Goal: Task Accomplishment & Management: Manage account settings

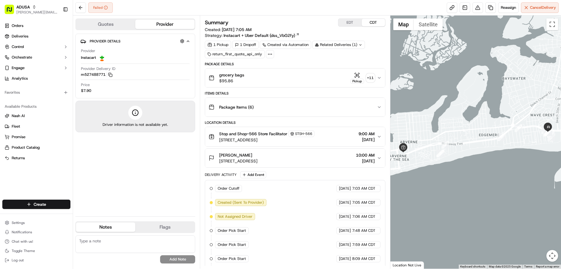
click at [128, 243] on textarea at bounding box center [135, 244] width 120 height 18
click at [118, 238] on textarea at bounding box center [135, 244] width 120 height 18
type textarea "customer wasn't home"
click at [189, 256] on button "Add Note" at bounding box center [177, 259] width 35 height 8
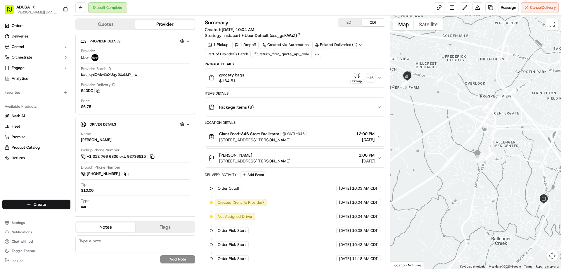
click at [97, 243] on textarea at bounding box center [135, 244] width 120 height 18
type textarea "customer said order wasn't delivered to her address"
click at [186, 259] on button "Add Note" at bounding box center [177, 259] width 35 height 8
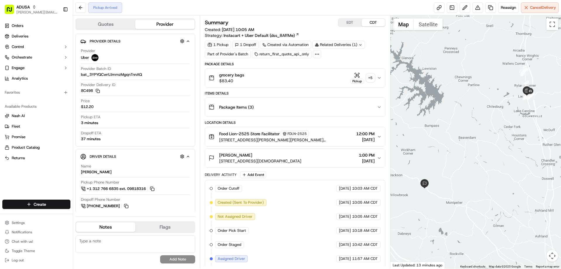
click at [132, 244] on textarea at bounding box center [135, 244] width 120 height 18
click at [131, 242] on textarea at bounding box center [135, 244] width 120 height 18
type textarea "customer cancelled - contacted Uber"
click at [174, 257] on button "Add Note" at bounding box center [177, 259] width 35 height 8
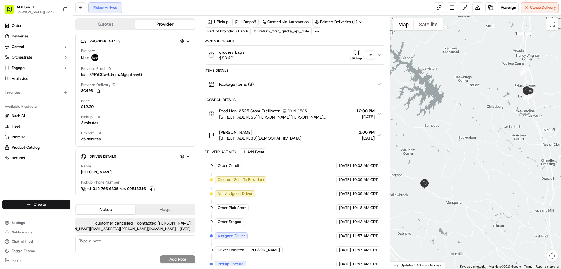
scroll to position [58, 0]
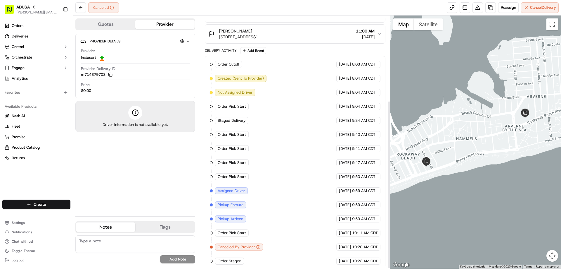
scroll to position [128, 0]
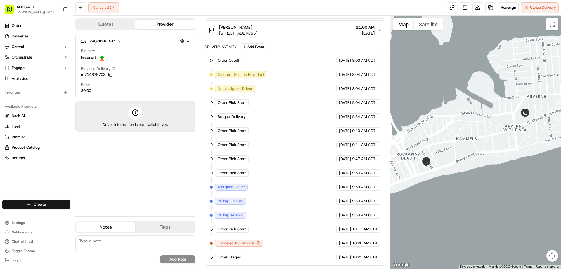
click at [120, 241] on textarea at bounding box center [135, 244] width 120 height 18
type textarea "I"
type textarea "order was never delivered"
click at [181, 257] on button "Add Note" at bounding box center [177, 259] width 35 height 8
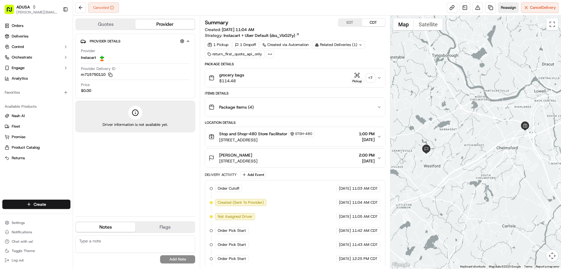
click at [509, 6] on span "Reassign" at bounding box center [508, 7] width 15 height 5
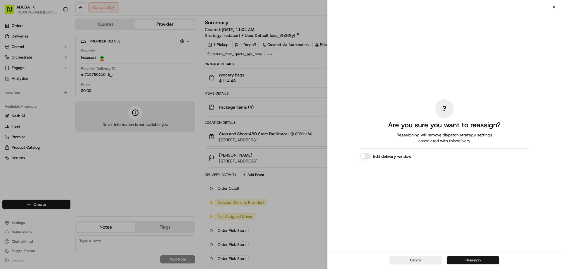
click at [473, 260] on button "Reassign" at bounding box center [473, 260] width 53 height 8
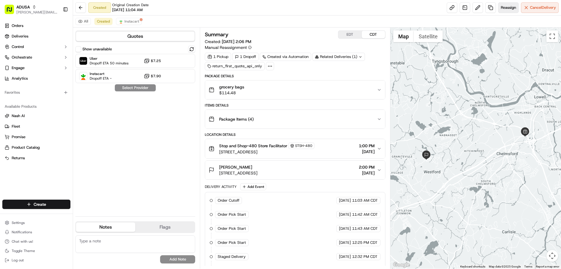
click at [508, 7] on span "Reassign" at bounding box center [508, 7] width 15 height 5
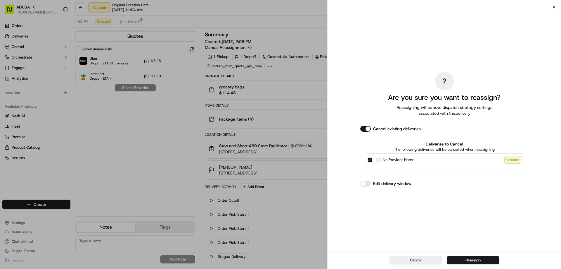
click at [392, 182] on label "Edit delivery window" at bounding box center [392, 183] width 38 height 6
click at [371, 182] on button "Edit delivery window" at bounding box center [365, 183] width 11 height 6
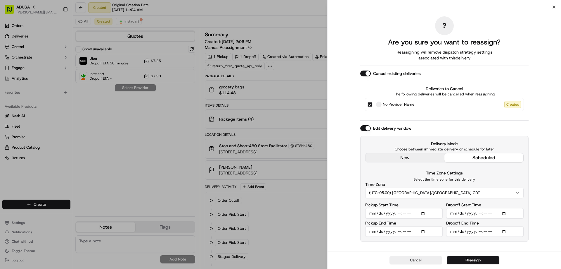
click at [423, 214] on input "Pickup Start Time" at bounding box center [403, 213] width 77 height 11
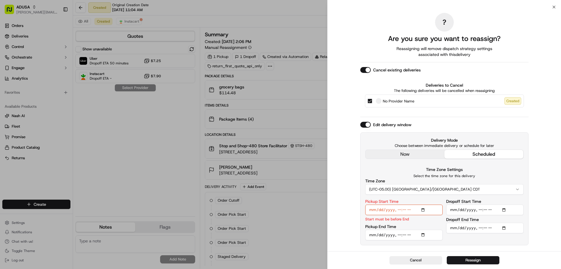
click at [503, 170] on div "Time Zone Settings Select the time zone for this delivery Time Zone (UTC-05.00)…" at bounding box center [444, 180] width 158 height 29
click at [403, 211] on input "Pickup Start Time" at bounding box center [403, 209] width 77 height 11
click at [423, 208] on input "Pickup Start Time" at bounding box center [403, 209] width 77 height 11
type input "2025-09-21T15:00"
click at [508, 135] on div "Delivery Mode Choose between immediate delivery or schedule for later now sched…" at bounding box center [444, 188] width 168 height 112
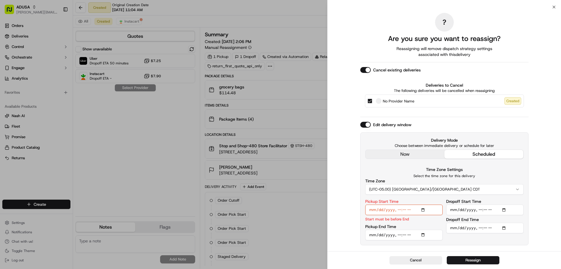
click at [424, 235] on input "Pickup End Time" at bounding box center [403, 234] width 77 height 11
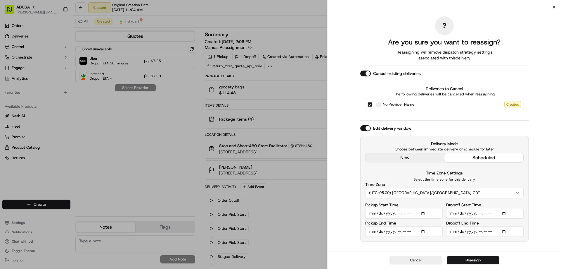
click at [530, 167] on div "? Are you sure you want to reassign? Reassigning will remove dispatch strategy …" at bounding box center [444, 129] width 233 height 244
click at [423, 230] on input "Pickup End Time" at bounding box center [403, 231] width 77 height 11
type input "2025-09-21T15:30"
click at [487, 176] on div "Time Zone Settings Select the time zone for this delivery Time Zone (UTC-05.00)…" at bounding box center [444, 183] width 158 height 29
click at [505, 216] on input "Dropoff Start Time" at bounding box center [484, 213] width 77 height 11
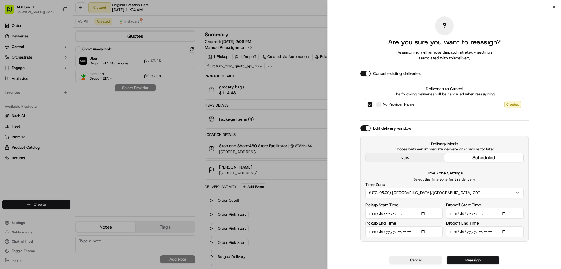
click at [504, 214] on input "Dropoff Start Time" at bounding box center [484, 213] width 77 height 11
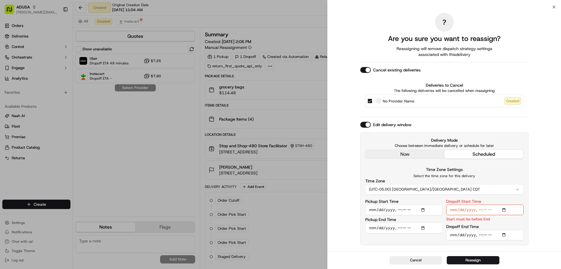
type input "2025-09-21T15:00"
click at [504, 233] on input "Dropoff End Time" at bounding box center [484, 234] width 77 height 11
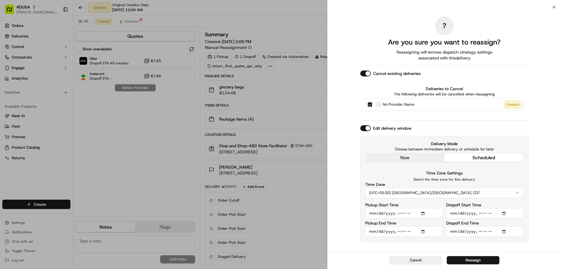
type input "2025-09-21T16:00"
click at [419, 242] on div "? Are you sure you want to reassign? Reassigning will remove dispatch strategy …" at bounding box center [444, 128] width 168 height 241
click at [467, 257] on button "Reassign" at bounding box center [473, 260] width 53 height 8
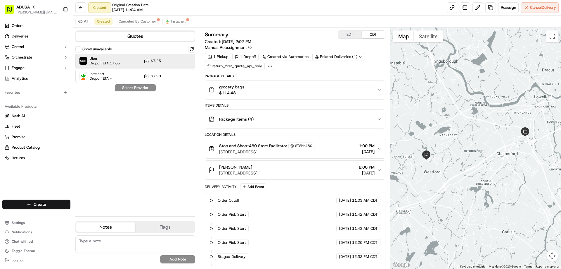
click at [99, 61] on span "Dropoff ETA 1 hour" at bounding box center [105, 63] width 31 height 5
click at [103, 74] on span "Instacart" at bounding box center [101, 73] width 22 height 5
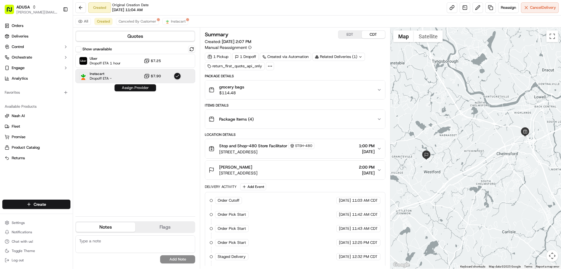
click at [128, 87] on button "Assign Provider" at bounding box center [135, 87] width 41 height 7
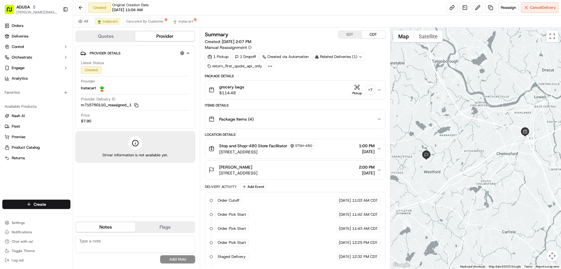
click at [110, 239] on textarea at bounding box center [135, 244] width 120 height 18
click at [107, 240] on textarea at bounding box center [135, 244] width 120 height 18
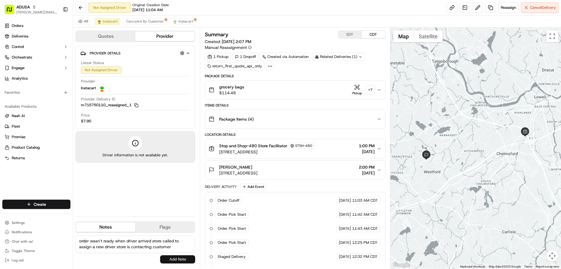
type textarea "order wasn't ready when driver arrived store called to assign a new driver stor…"
click at [184, 257] on button "Add Note" at bounding box center [177, 259] width 35 height 8
